Goal: Obtain resource: Download file/media

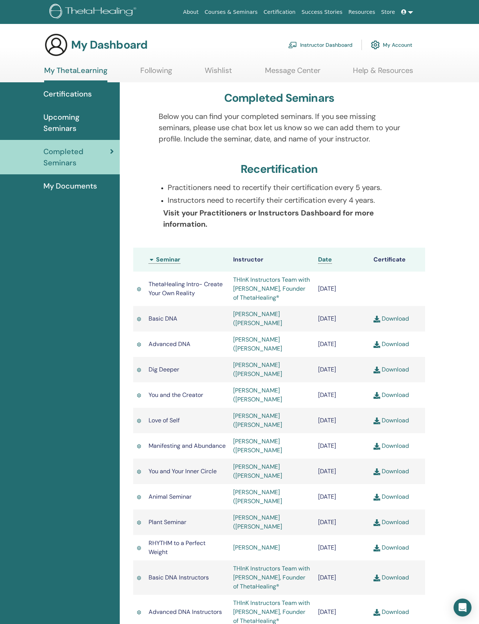
click at [334, 47] on link "Instructor Dashboard" at bounding box center [320, 45] width 64 height 16
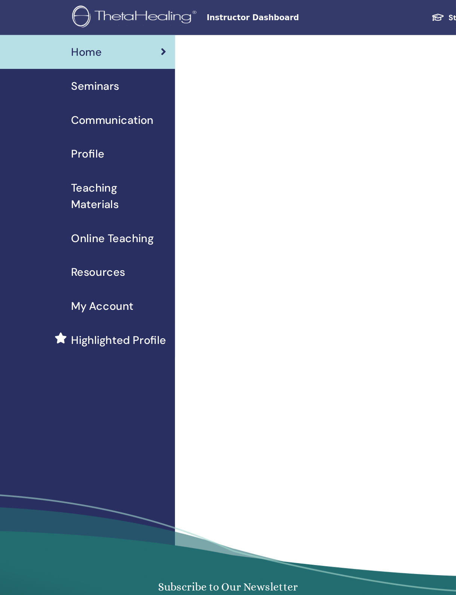
scroll to position [19, 0]
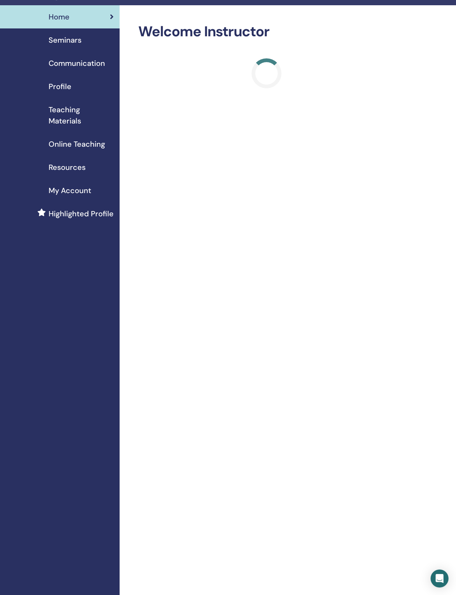
click at [94, 124] on span "Teaching Materials" at bounding box center [81, 115] width 65 height 22
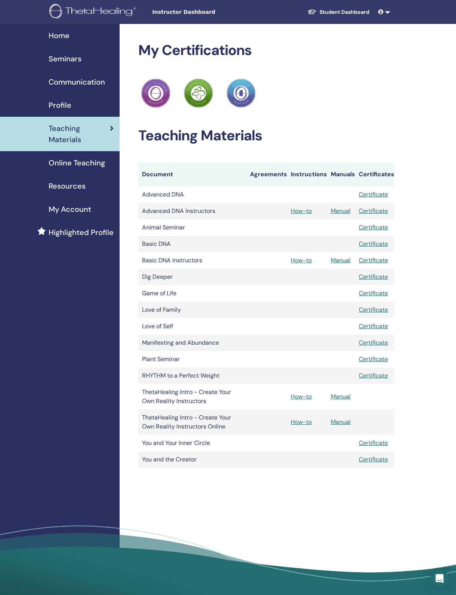
click at [343, 215] on link "Manual" at bounding box center [341, 211] width 20 height 8
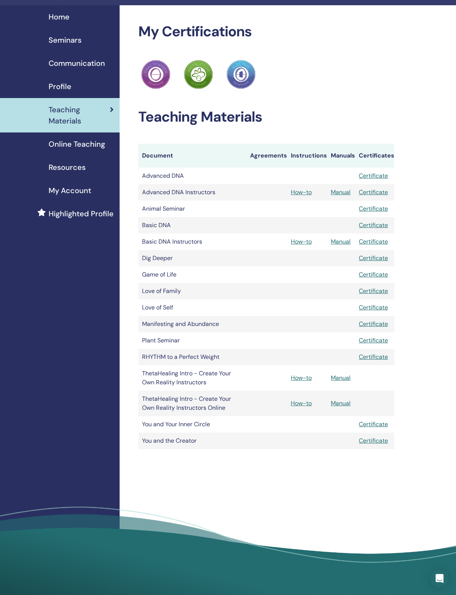
click at [344, 245] on link "Manual" at bounding box center [341, 241] width 20 height 8
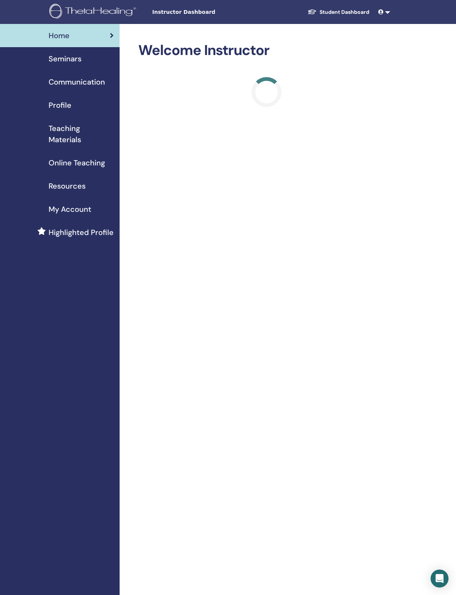
scroll to position [19, 0]
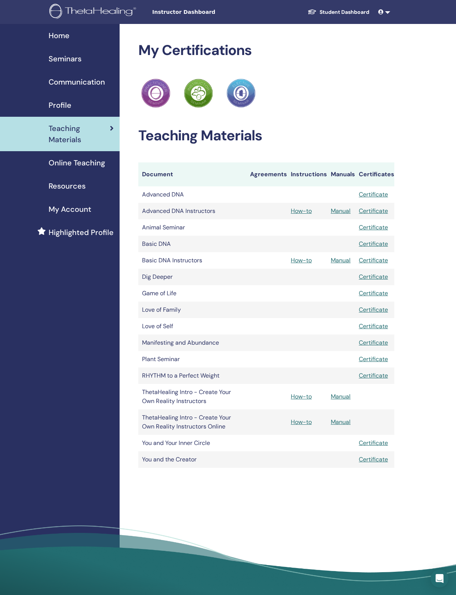
scroll to position [32, 6]
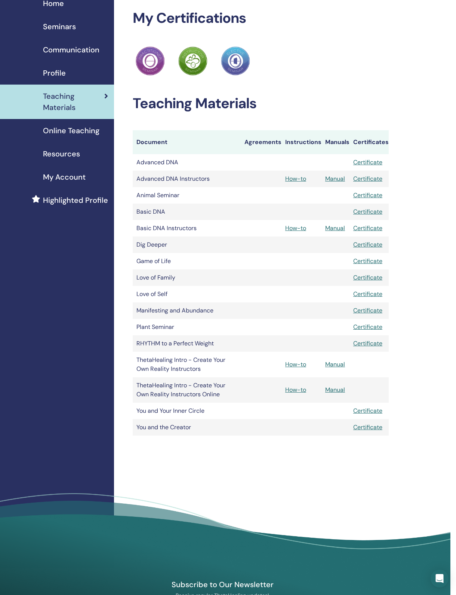
click at [338, 368] on link "Manual" at bounding box center [335, 364] width 20 height 8
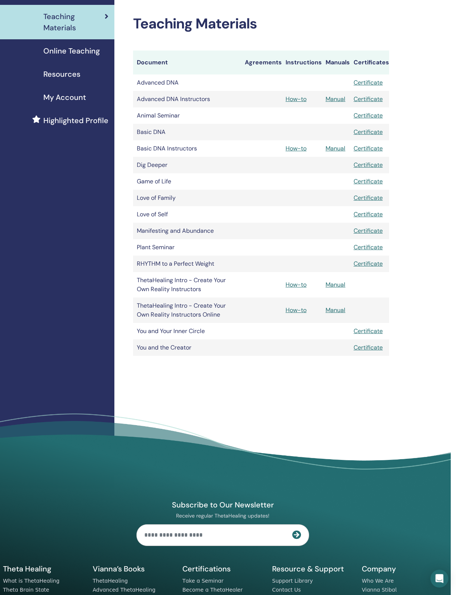
scroll to position [112, 6]
click at [340, 314] on link "Manual" at bounding box center [335, 310] width 20 height 8
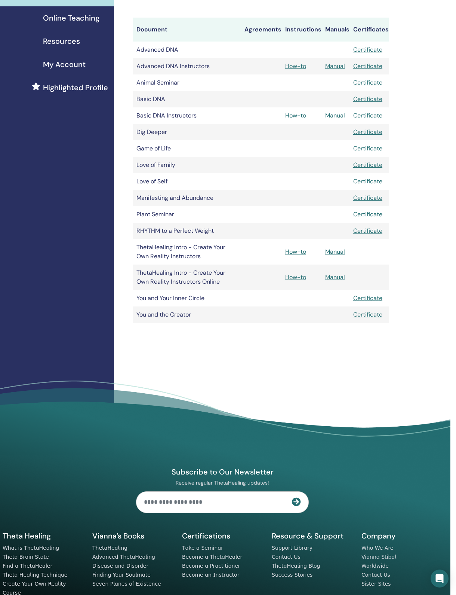
scroll to position [147, 6]
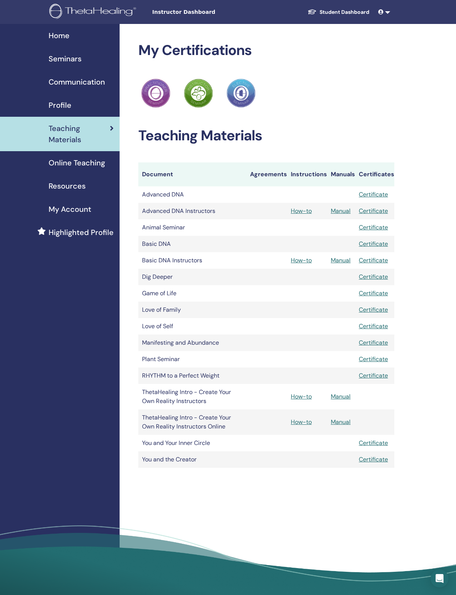
scroll to position [147, 6]
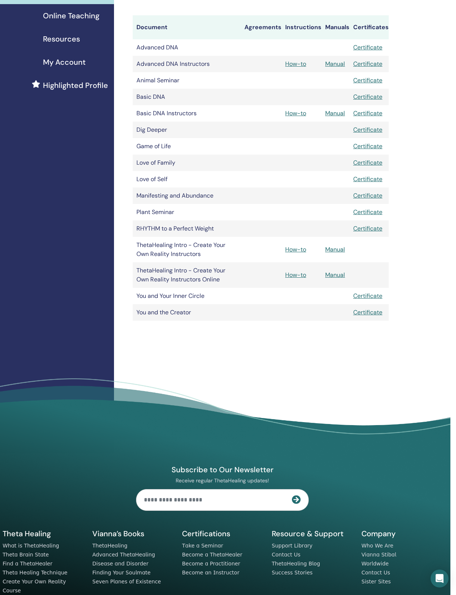
click at [304, 249] on link "How-to" at bounding box center [295, 249] width 21 height 8
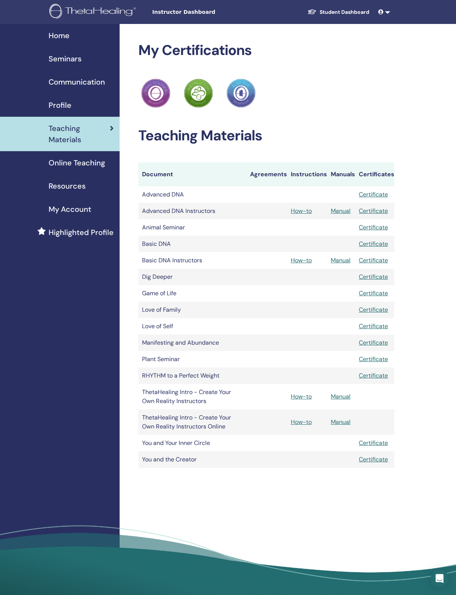
scroll to position [20, 6]
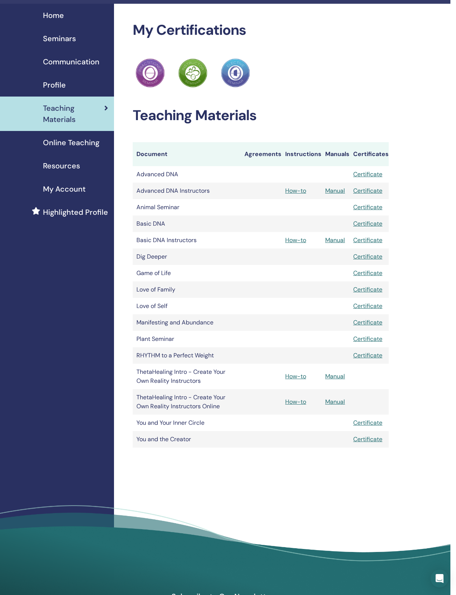
click at [142, 381] on td "ThetaHealing Intro - Create Your Own Reality Instructors" at bounding box center [187, 376] width 108 height 25
click at [146, 378] on td "ThetaHealing Intro - Create Your Own Reality Instructors" at bounding box center [187, 376] width 108 height 25
click at [292, 405] on link "How-to" at bounding box center [295, 402] width 21 height 8
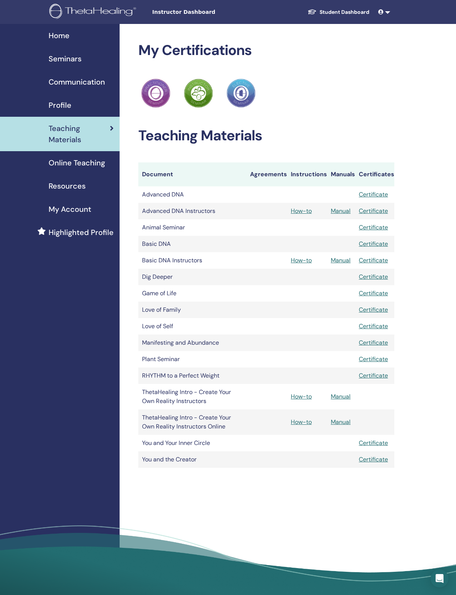
click at [334, 392] on link "Manual" at bounding box center [341, 396] width 20 height 8
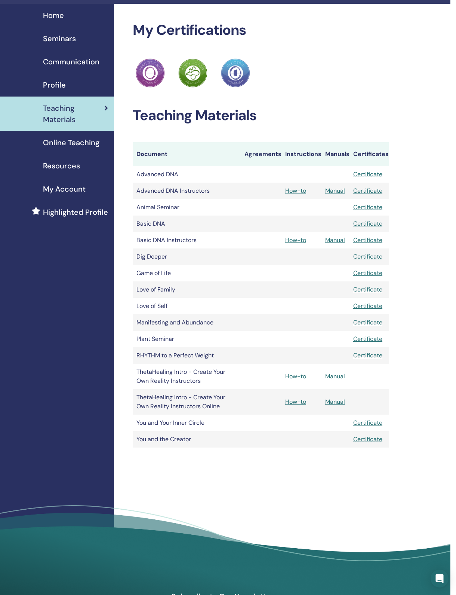
click at [326, 240] on link "Manual" at bounding box center [335, 240] width 20 height 8
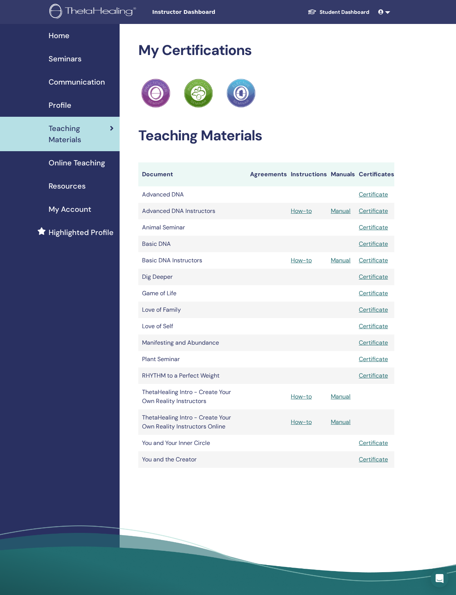
scroll to position [20, 6]
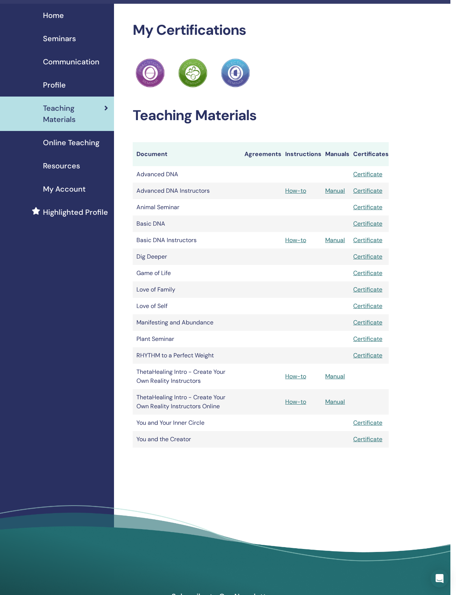
click at [332, 194] on link "Manual" at bounding box center [335, 191] width 20 height 8
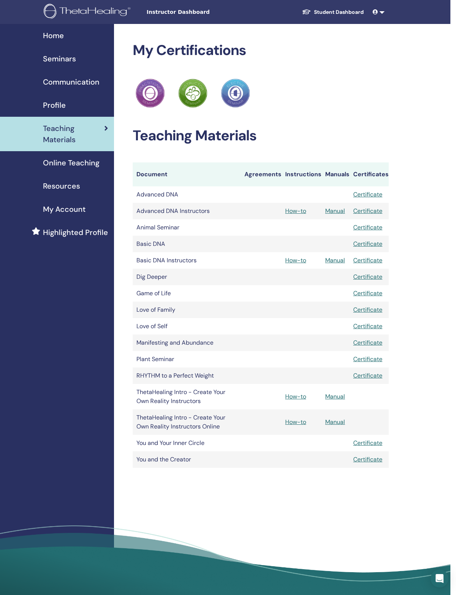
click at [380, 11] on link at bounding box center [379, 12] width 18 height 14
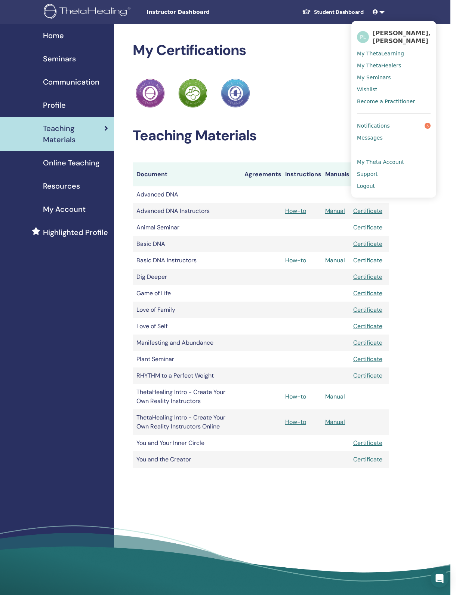
click at [365, 185] on span "Logout" at bounding box center [366, 186] width 18 height 7
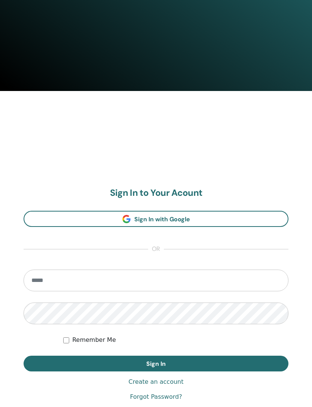
click at [42, 281] on input "email" at bounding box center [156, 280] width 265 height 22
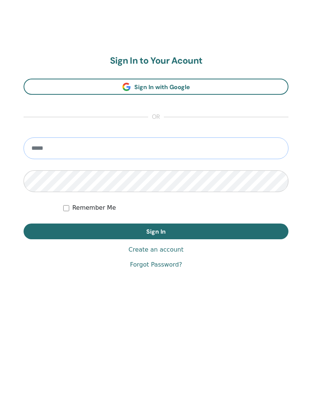
type input "**********"
click at [156, 313] on button "Sign In" at bounding box center [156, 321] width 265 height 16
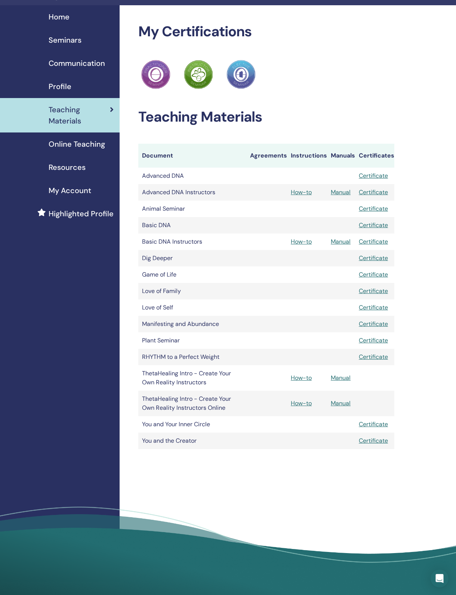
scroll to position [0, 6]
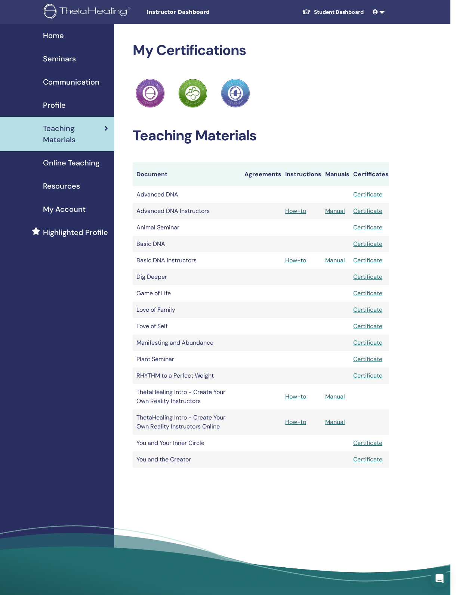
click at [385, 14] on link at bounding box center [379, 12] width 18 height 14
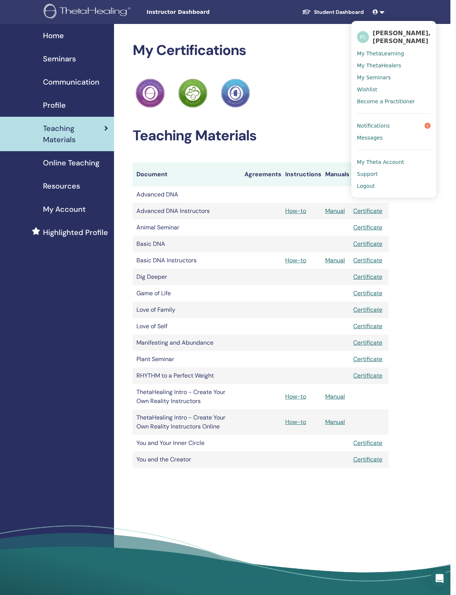
click at [384, 187] on link "Logout" at bounding box center [394, 186] width 74 height 12
click at [370, 189] on link "Logout" at bounding box center [394, 186] width 74 height 12
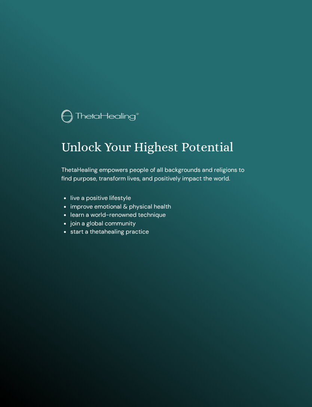
scroll to position [96, 4]
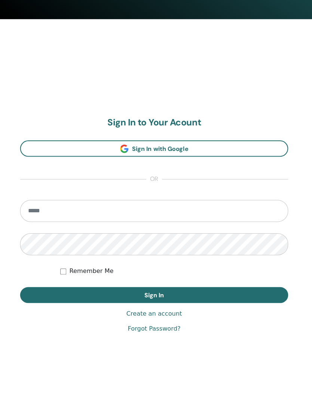
click at [39, 210] on input "email" at bounding box center [156, 208] width 265 height 22
type input "**********"
click at [205, 291] on button "Sign In" at bounding box center [156, 291] width 265 height 16
